Goal: Navigation & Orientation: Find specific page/section

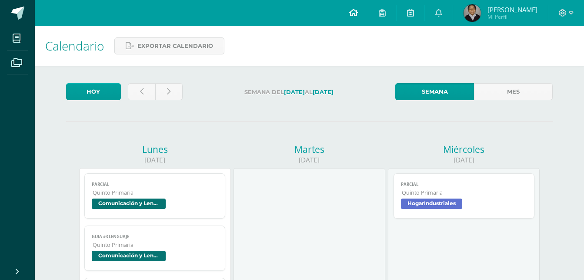
click at [358, 12] on icon at bounding box center [353, 13] width 9 height 8
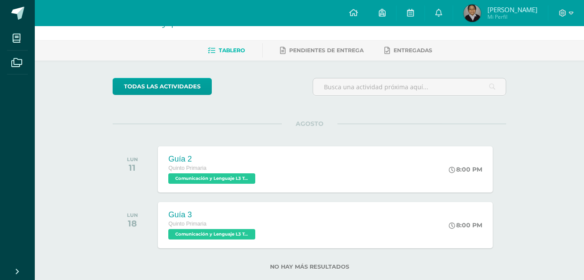
scroll to position [43, 0]
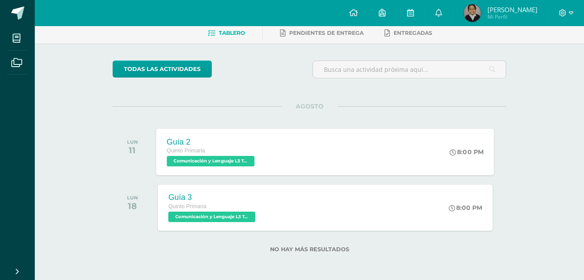
click at [395, 153] on div "Guía 2 Quinto Primaria Comunicación y Lenguaje L3 Terce Idioma 'A' 8:00 PM Guía…" at bounding box center [325, 151] width 338 height 47
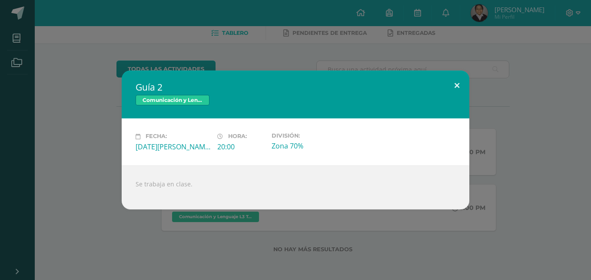
click at [456, 87] on button at bounding box center [457, 85] width 25 height 30
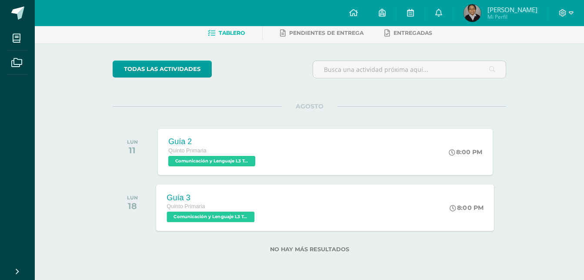
click at [340, 203] on div "Guía 3 Quinto Primaria Comunicación y Lenguaje L3 Terce Idioma 'A' 8:00 PM Guía…" at bounding box center [325, 207] width 338 height 47
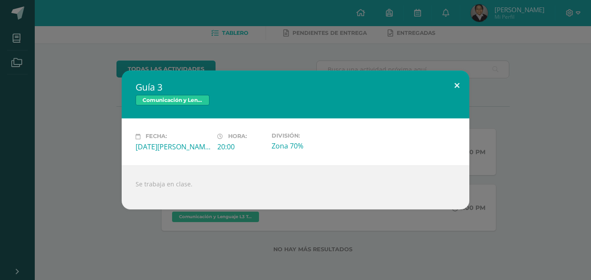
click at [460, 84] on button at bounding box center [457, 85] width 25 height 30
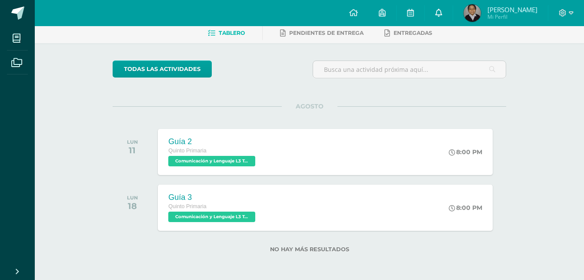
click at [447, 18] on link at bounding box center [439, 13] width 28 height 26
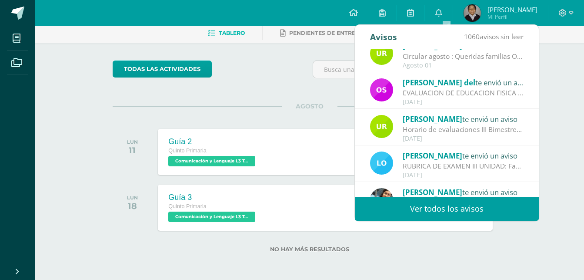
scroll to position [0, 0]
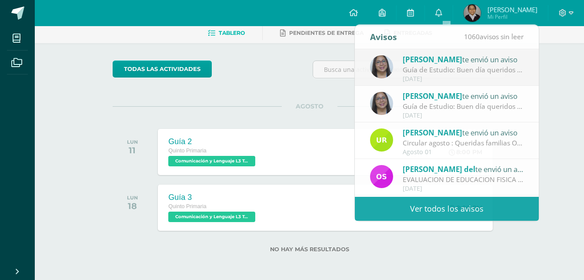
click at [557, 77] on div "Actividades recientes y próximas Tablero Pendientes de entrega Entregadas todas…" at bounding box center [309, 131] width 549 height 297
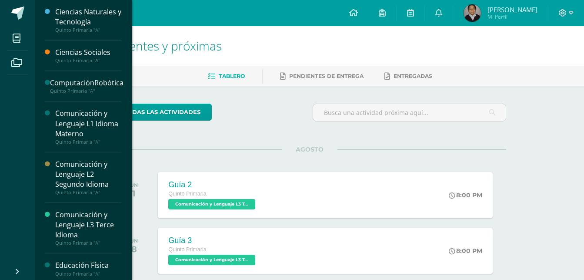
click at [84, 27] on div "Ciencias Naturales y Tecnología" at bounding box center [88, 17] width 66 height 20
